Goal: Complete application form: Complete application form

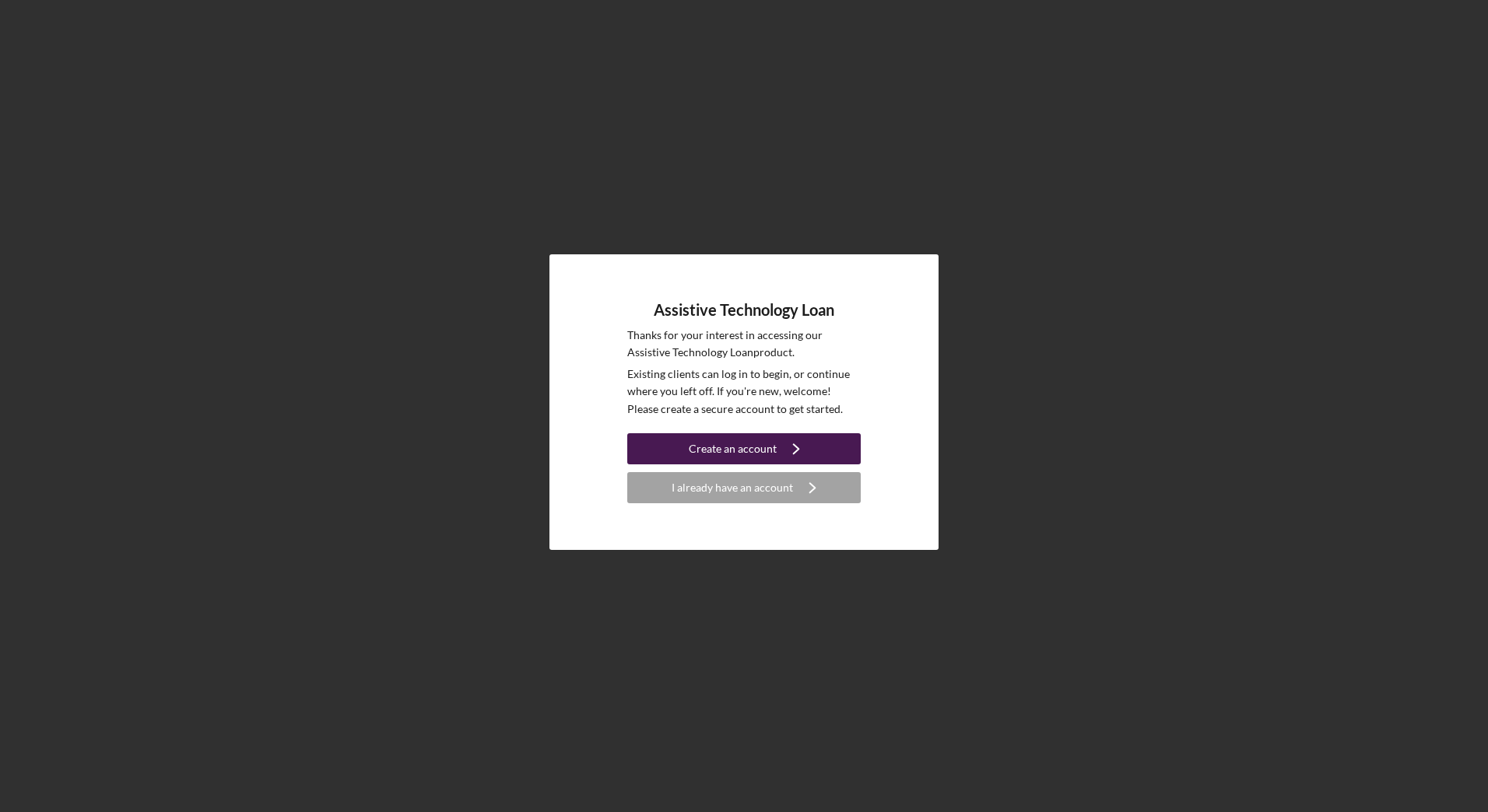
click at [679, 444] on button "Create an account Icon/Navigate" at bounding box center [744, 449] width 233 height 31
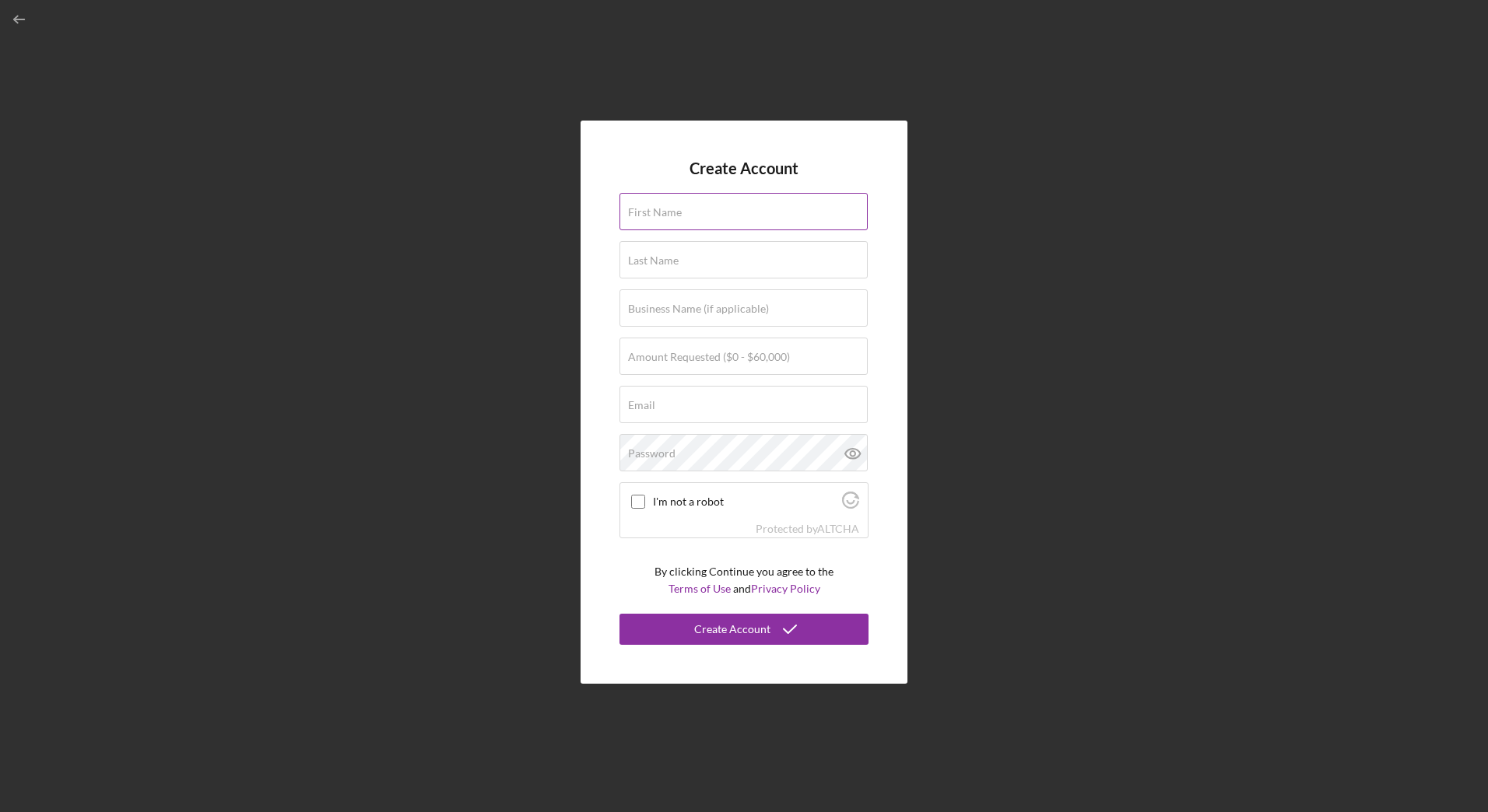
click at [707, 200] on div "First Name" at bounding box center [744, 212] width 249 height 39
type input "Jenalysse"
type input "[PERSON_NAME]"
type input "[GEOGRAPHIC_DATA]"
type input "[EMAIL_ADDRESS][DOMAIN_NAME]"
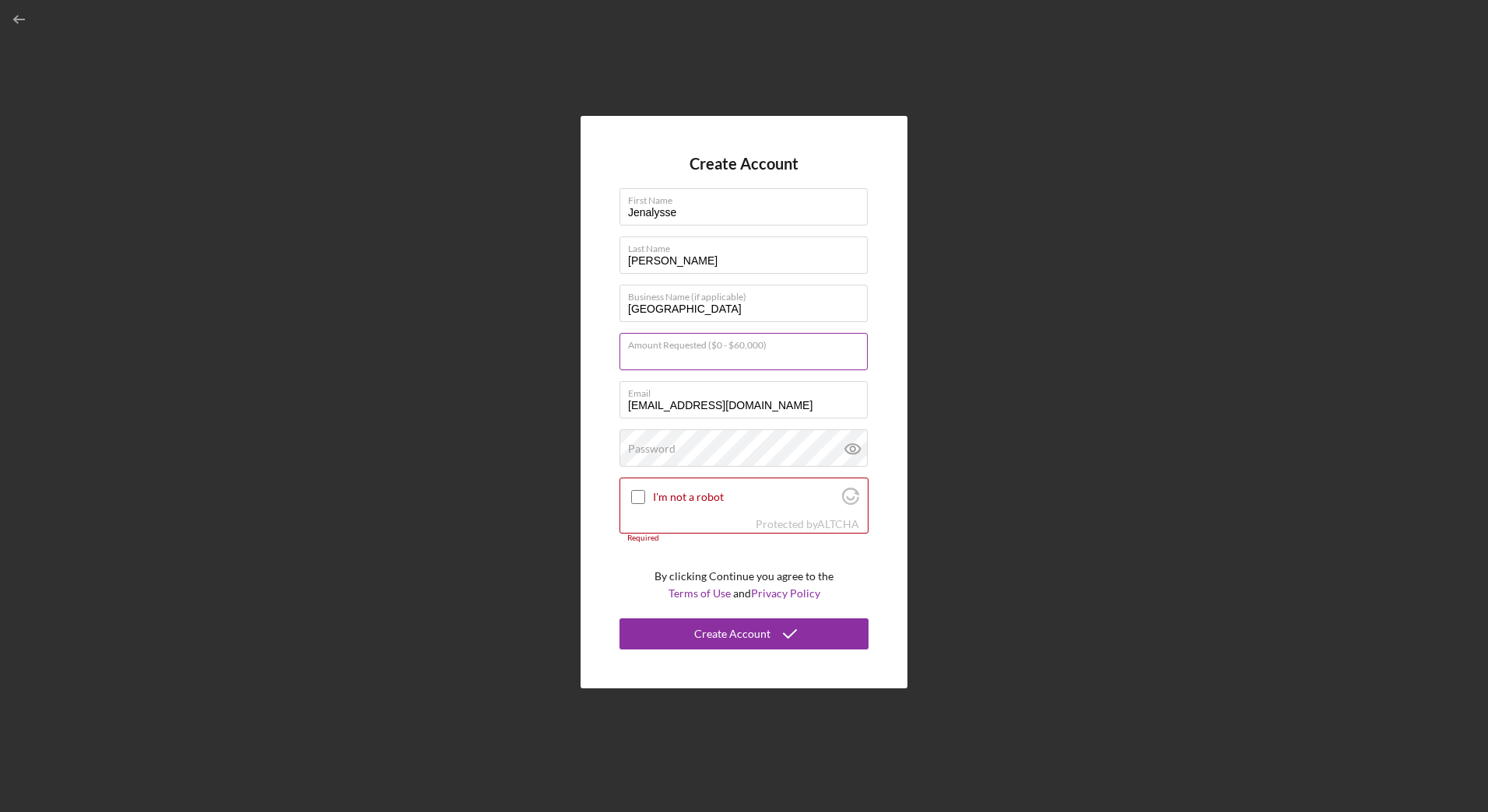
click at [679, 367] on input "Amount Requested ($0 - $60,000)" at bounding box center [744, 351] width 248 height 37
type input "$5,000"
click at [692, 443] on div "Password Icon/icon-validation-no At least 12 characters Icon/icon-validation-no…" at bounding box center [744, 449] width 249 height 39
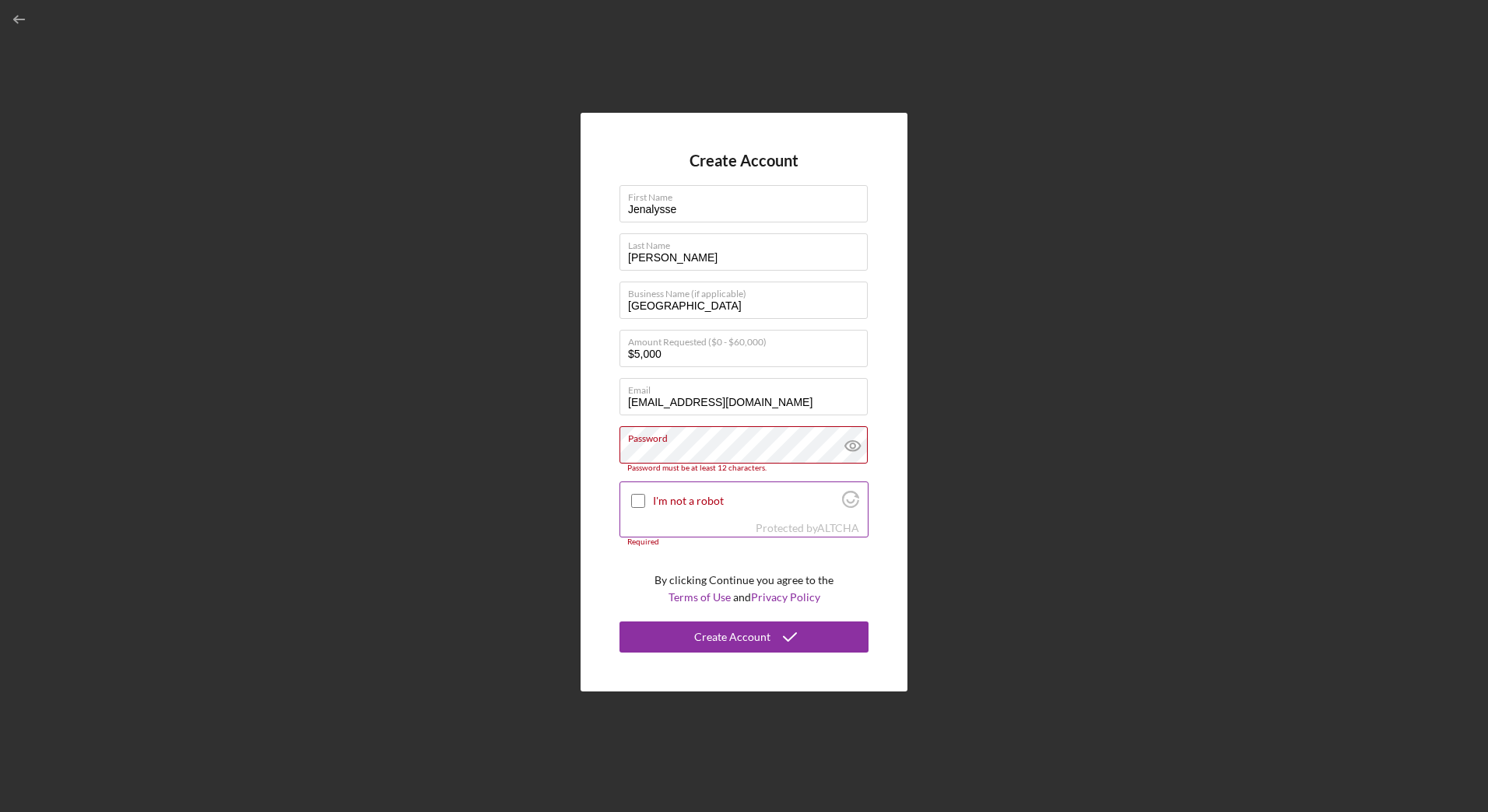
click at [626, 496] on div "I'm not a robot" at bounding box center [744, 500] width 247 height 36
click at [631, 496] on div at bounding box center [638, 501] width 19 height 19
click at [638, 500] on input "I'm not a robot" at bounding box center [637, 501] width 14 height 14
checkbox input "true"
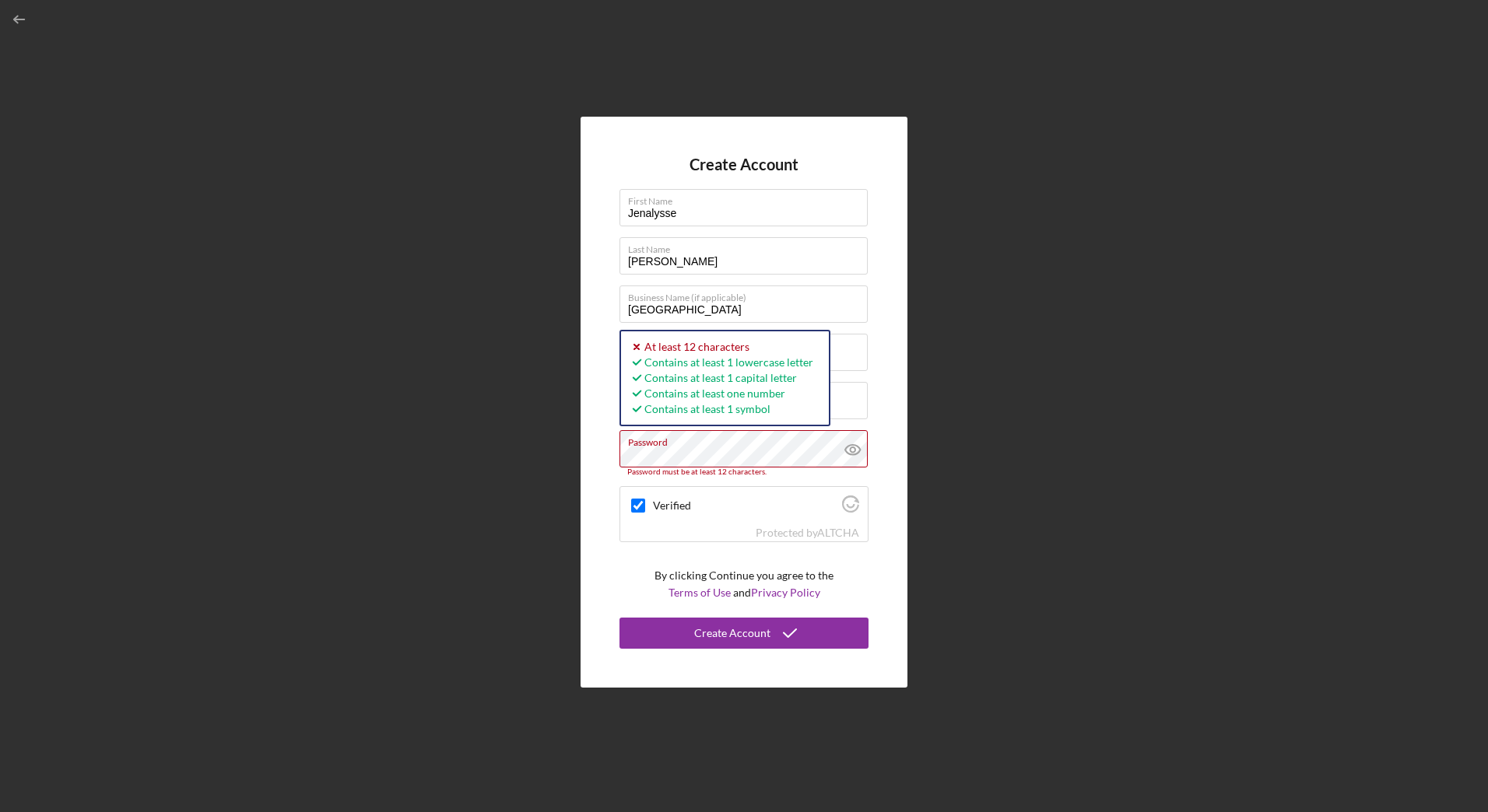
click at [605, 439] on div "Create Account First Name [PERSON_NAME] Last Name [PERSON_NAME] Business Name (…" at bounding box center [744, 401] width 327 height 570
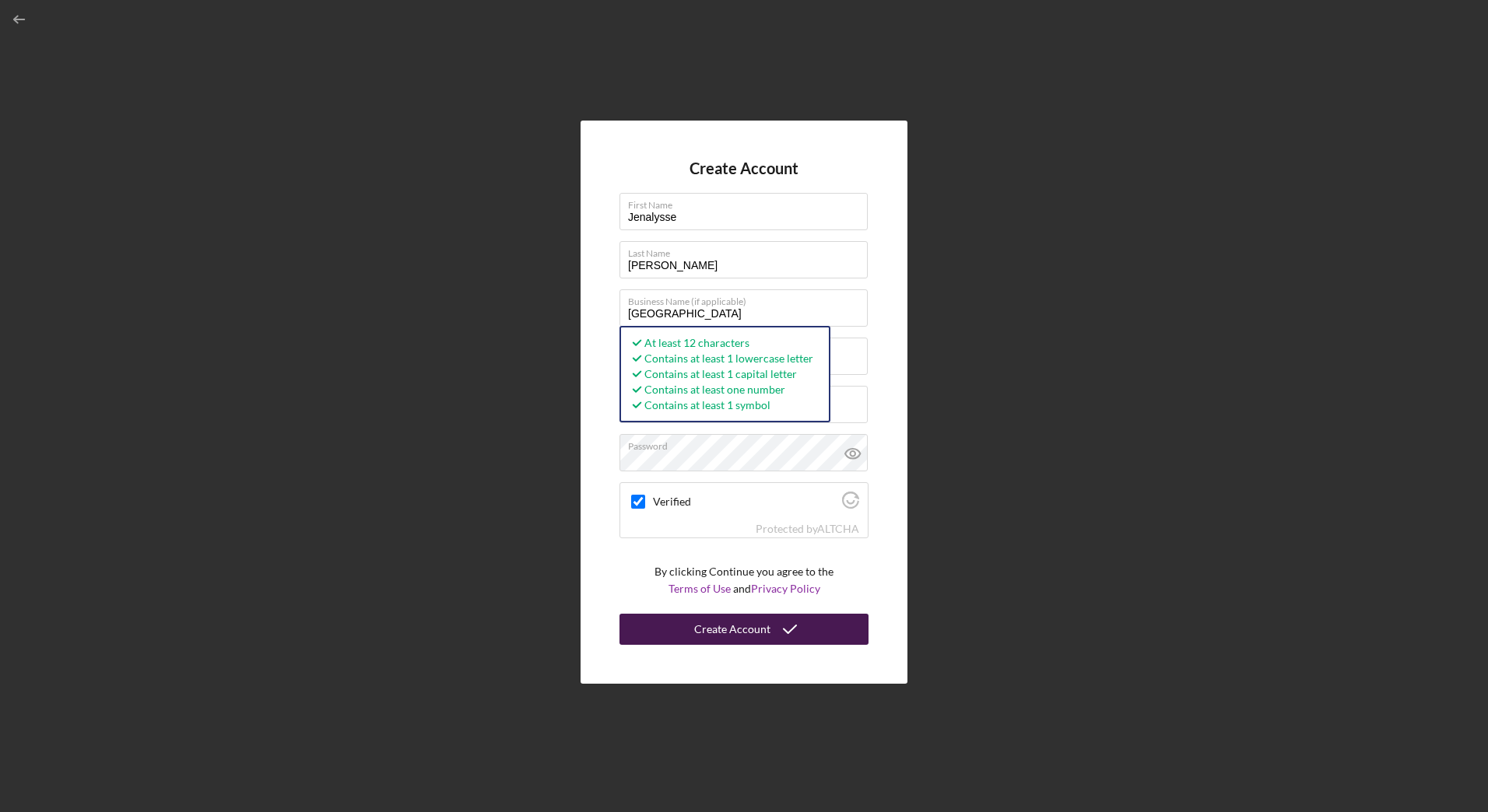
click at [726, 618] on div "Create Account" at bounding box center [733, 629] width 76 height 31
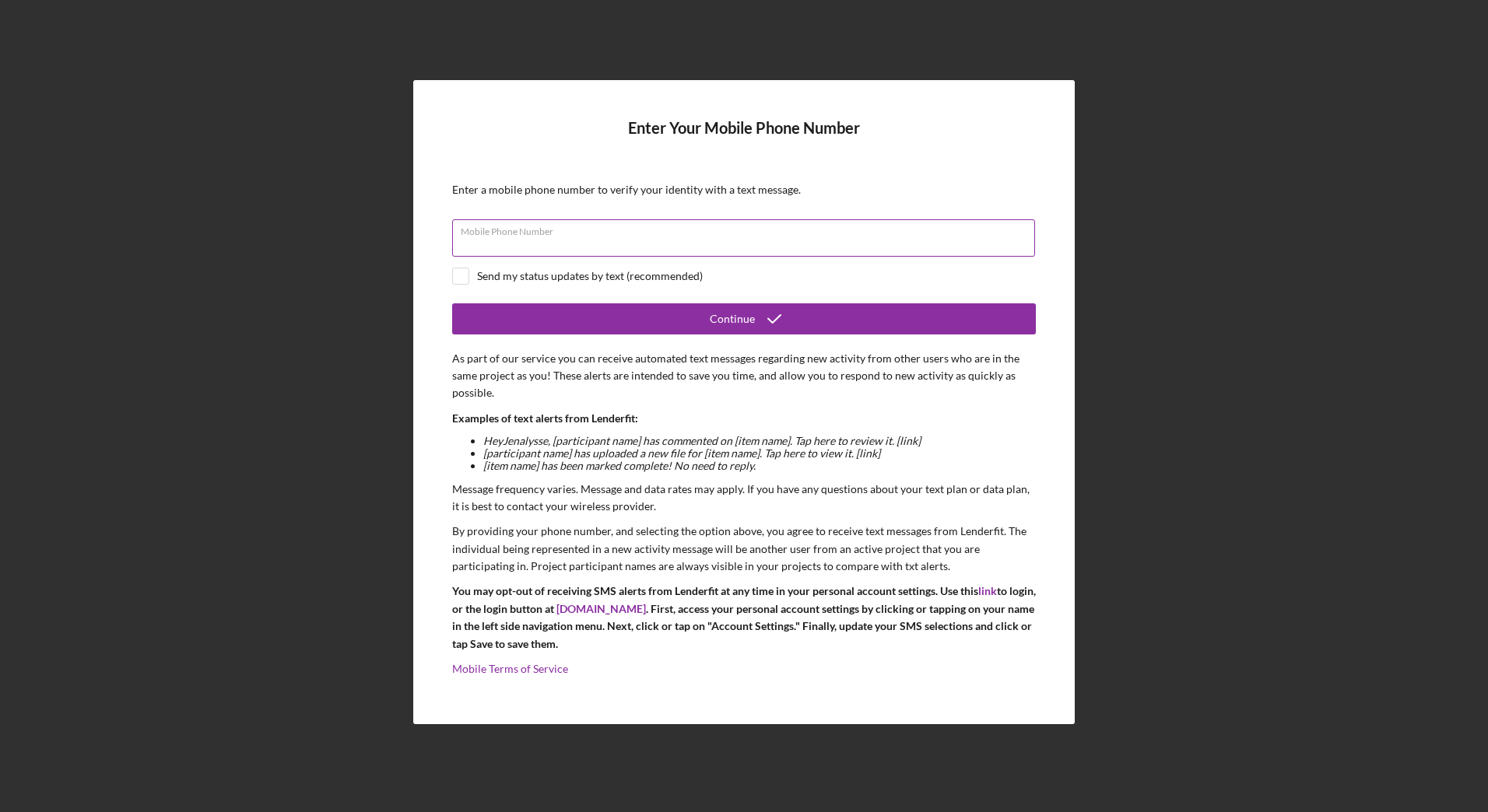
click at [717, 247] on input "Mobile Phone Number" at bounding box center [744, 238] width 583 height 37
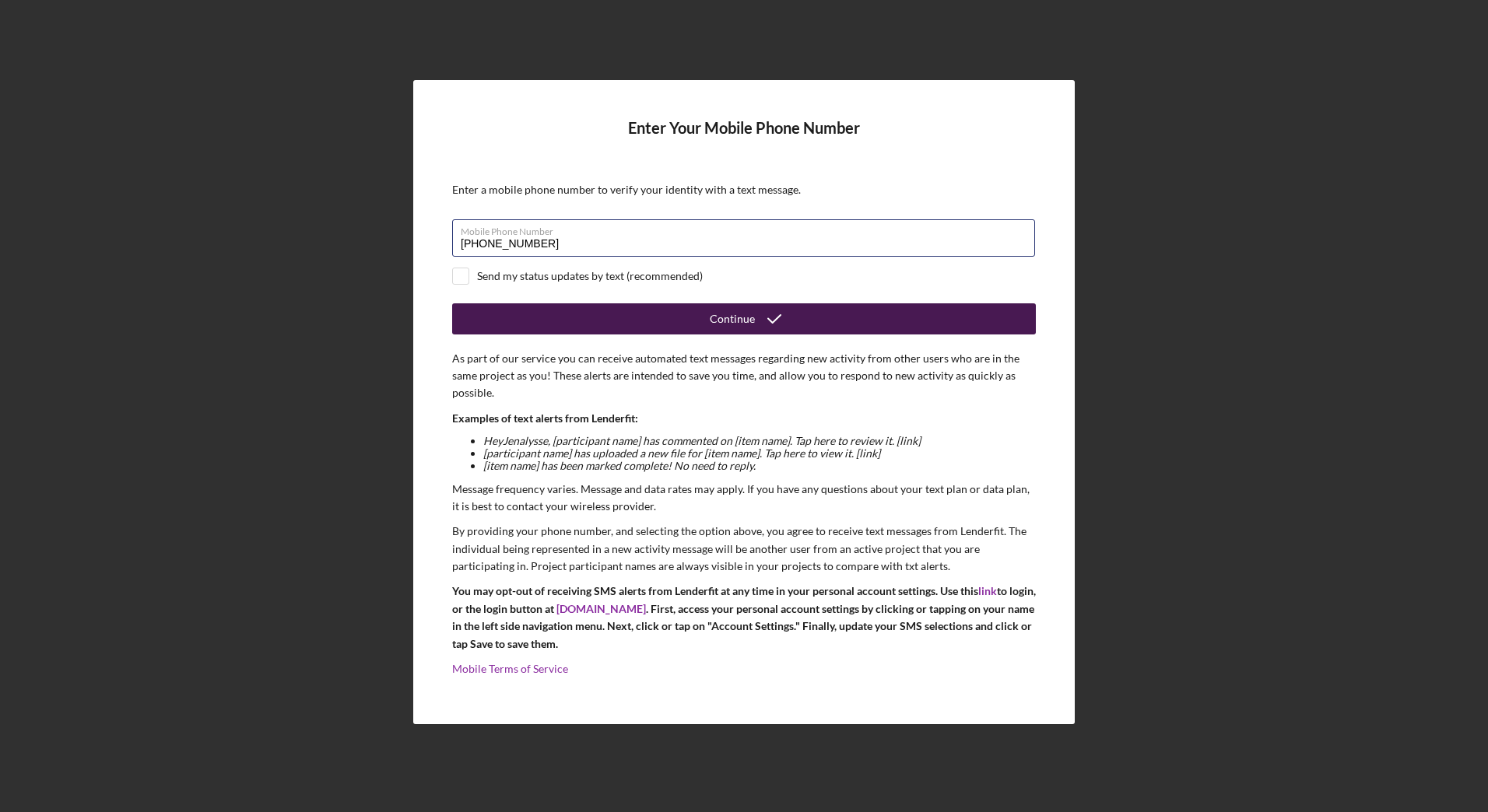
type input "[PHONE_NUMBER]"
click at [670, 332] on button "Continue" at bounding box center [744, 318] width 583 height 31
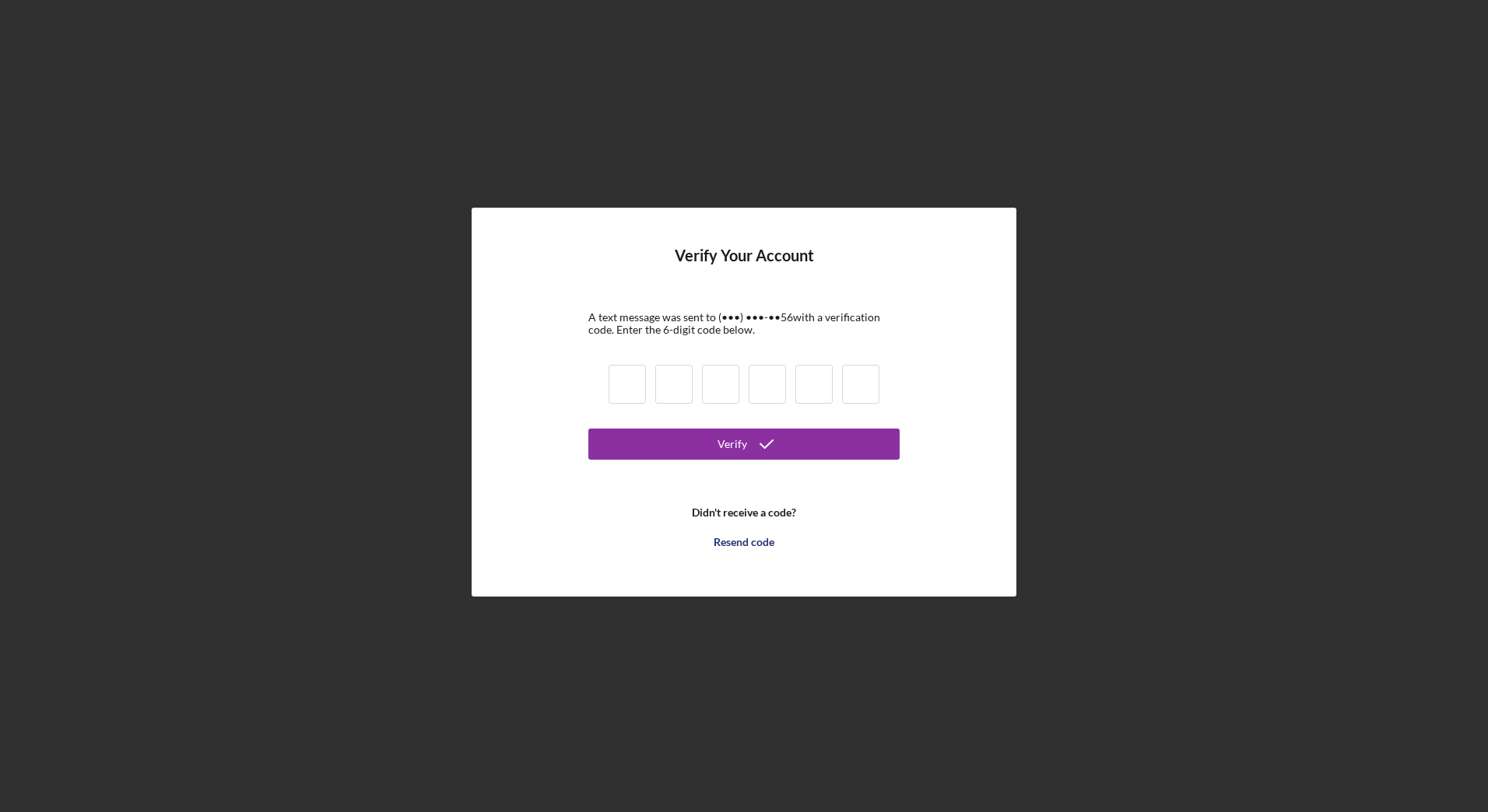
click at [641, 377] on input at bounding box center [627, 384] width 37 height 39
type input "1"
type input "8"
type input "7"
type input "0"
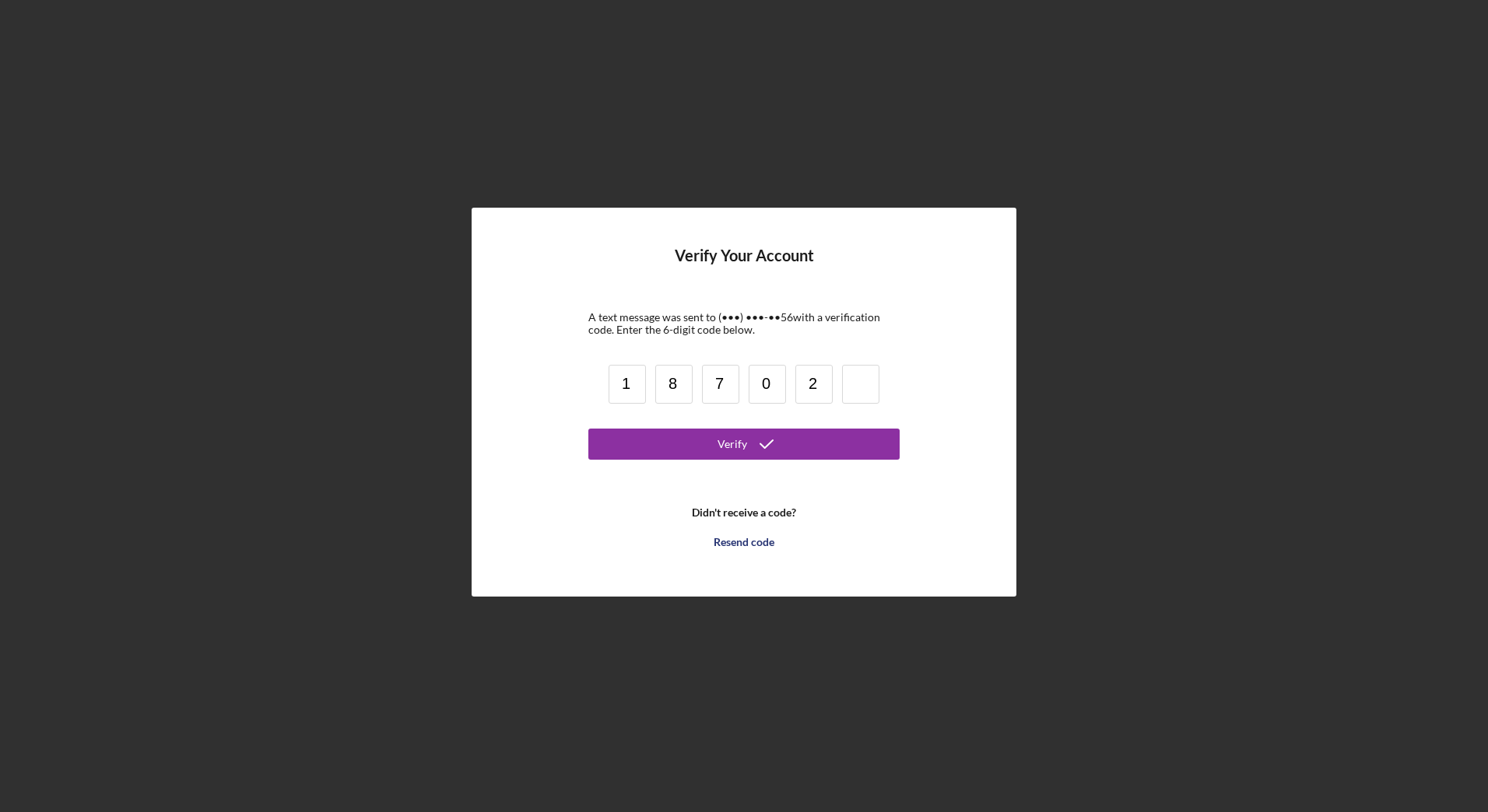
type input "2"
type input "6"
click at [768, 434] on icon "submit" at bounding box center [766, 444] width 39 height 39
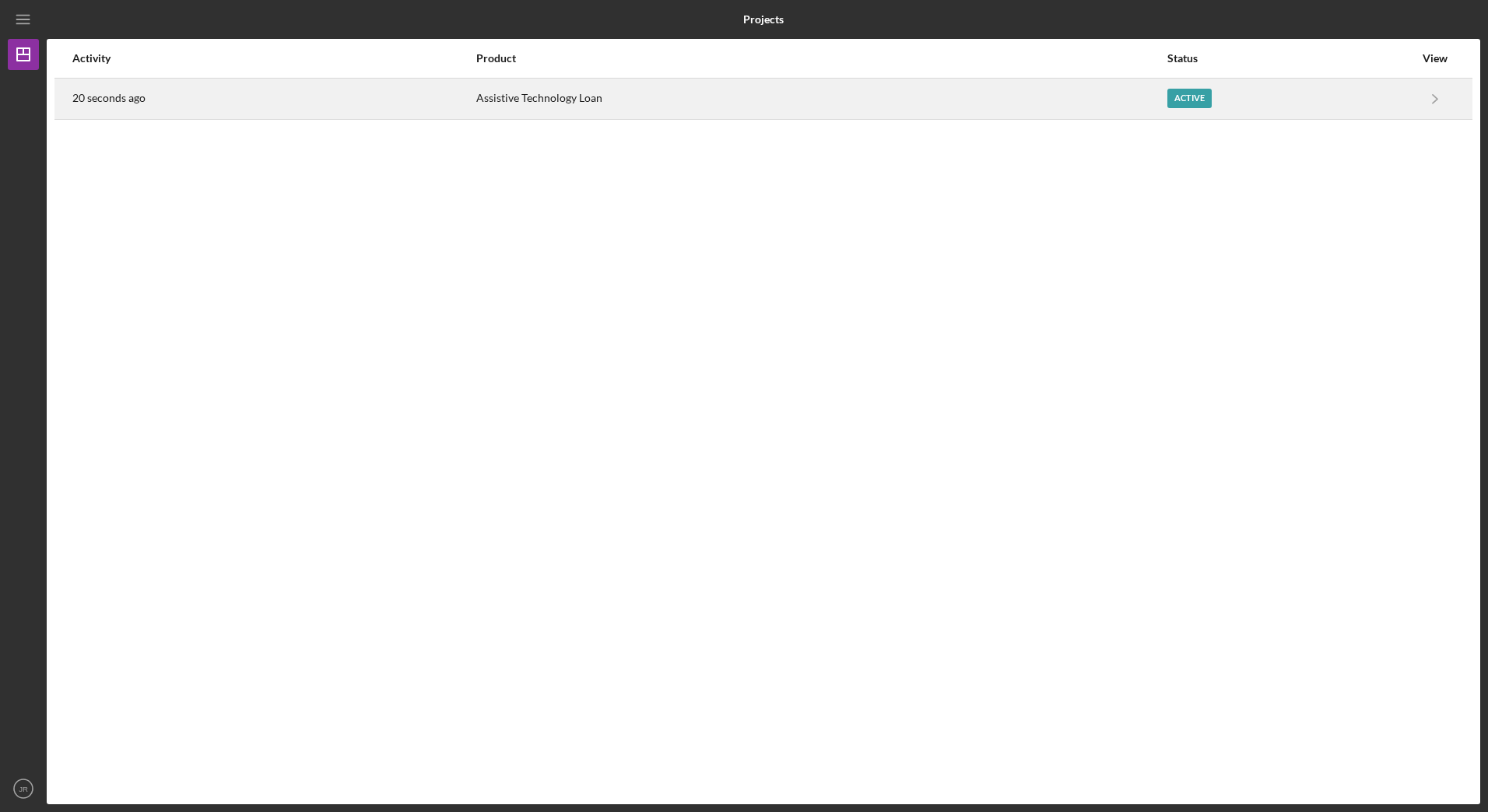
click at [1198, 99] on div "Active" at bounding box center [1189, 98] width 44 height 20
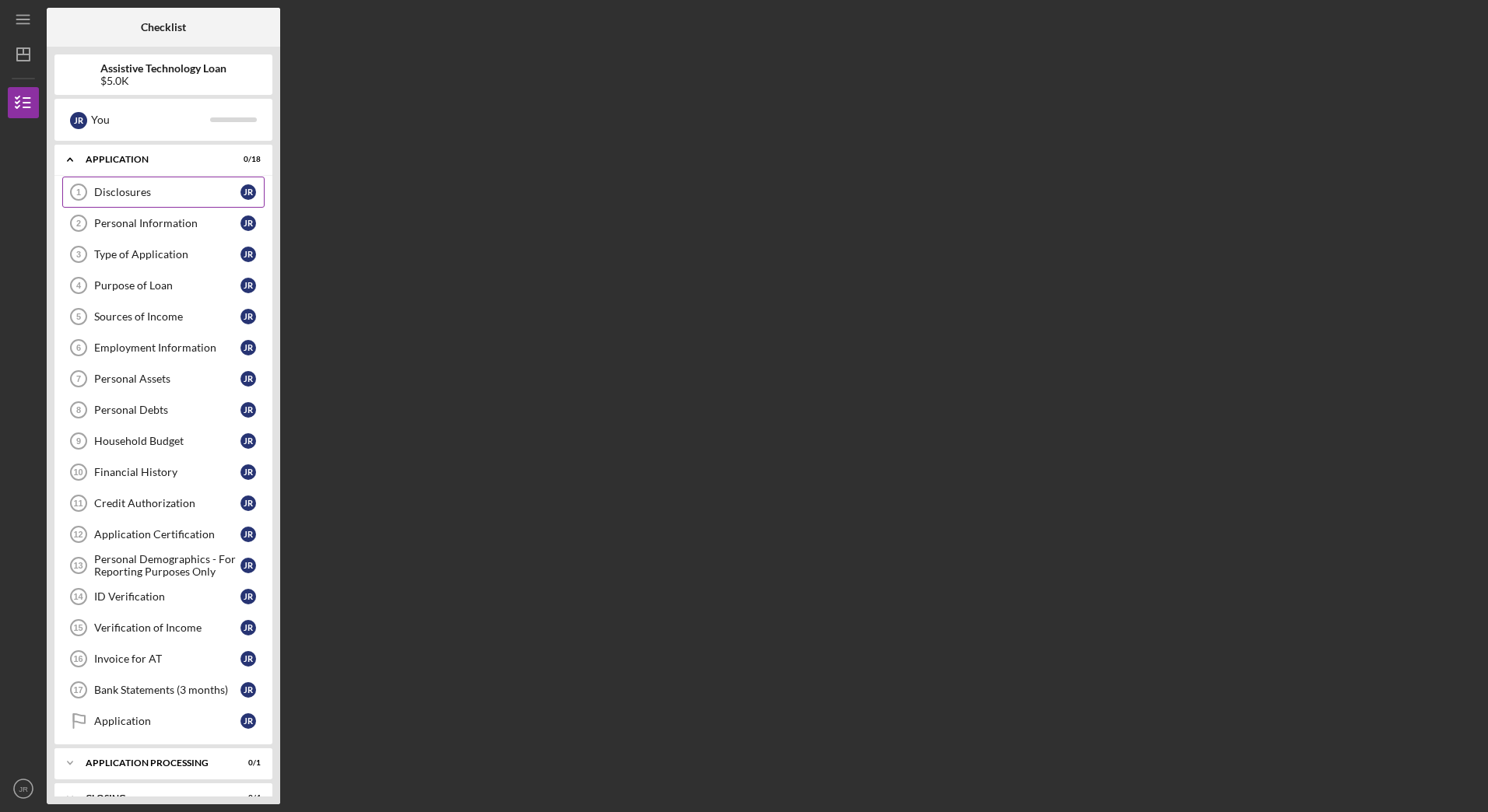
click at [170, 182] on link "Disclosures 1 Disclosures J R" at bounding box center [163, 192] width 202 height 31
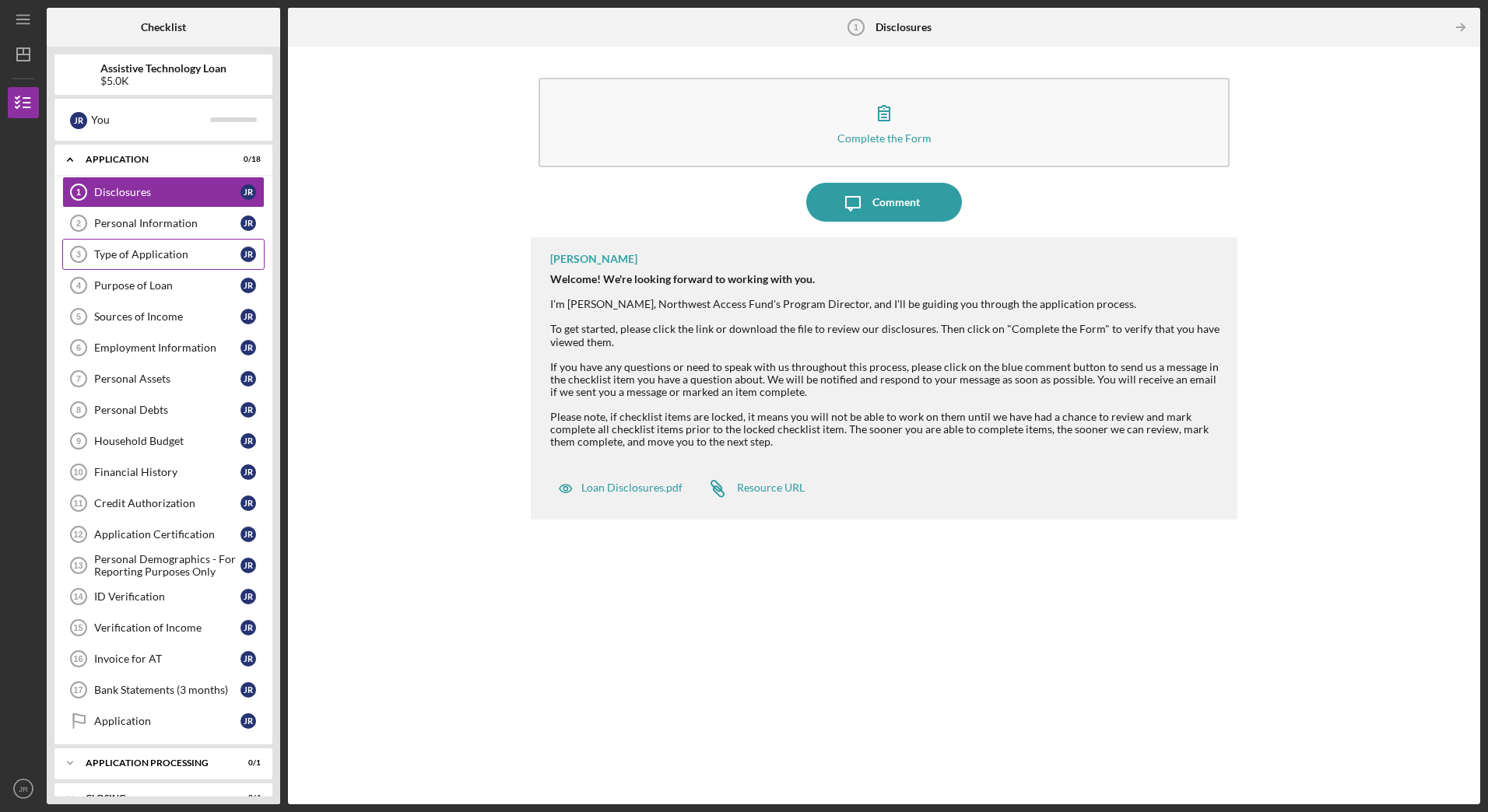
click at [144, 252] on div "Type of Application" at bounding box center [167, 254] width 146 height 13
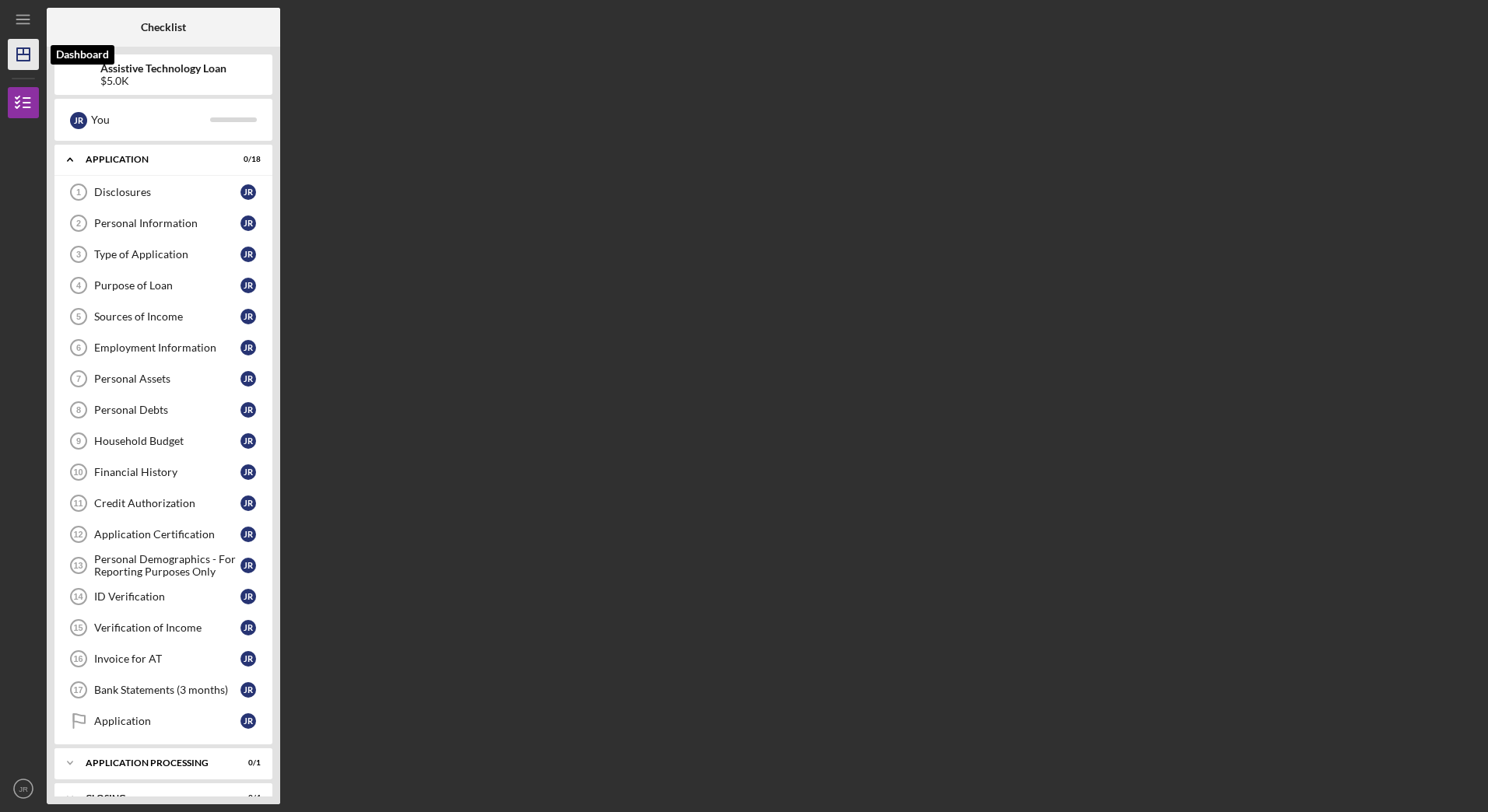
click at [17, 54] on polygon "button" at bounding box center [23, 54] width 13 height 13
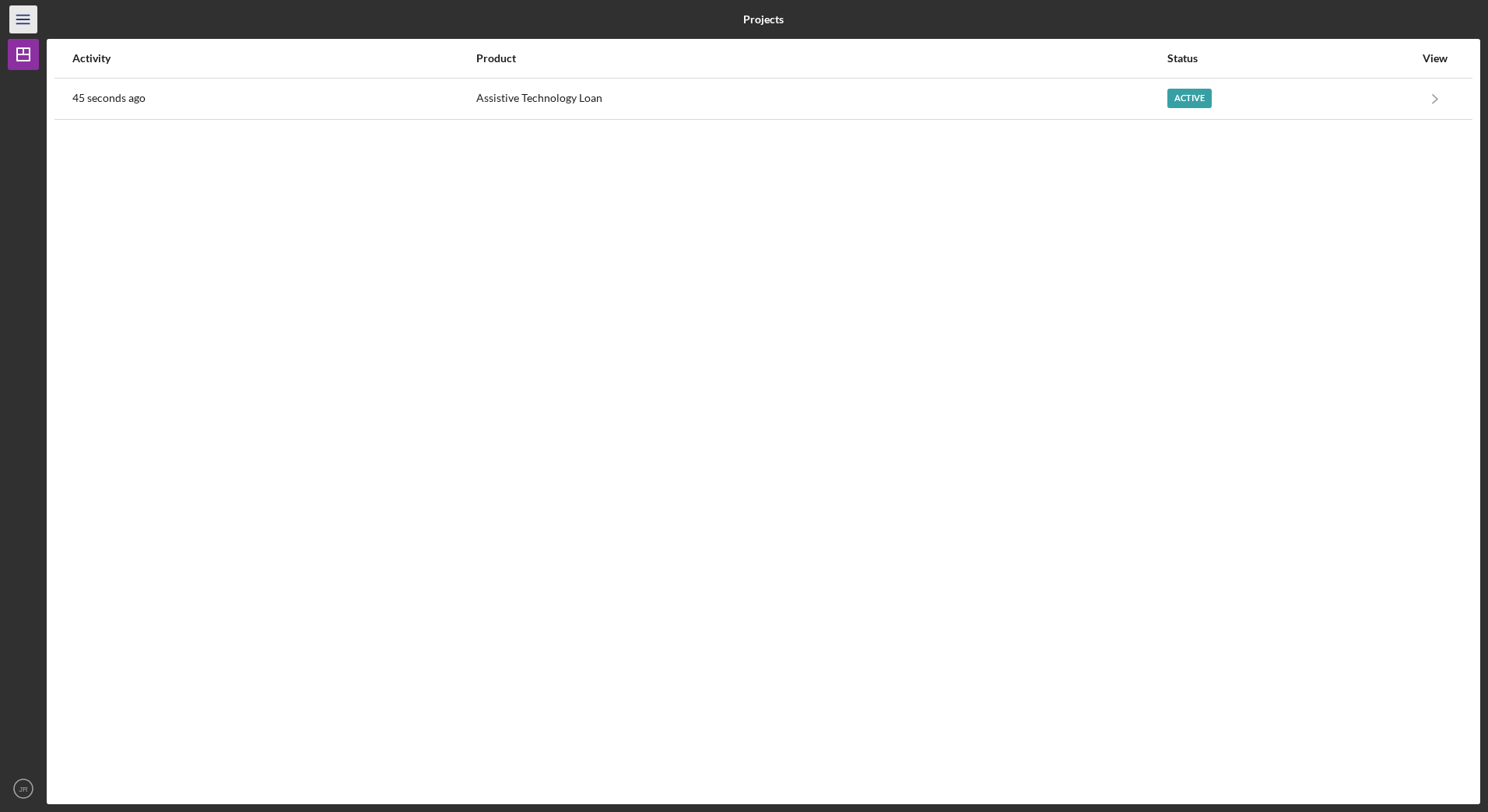
click at [23, 31] on icon "Icon/Menu" at bounding box center [23, 20] width 35 height 35
